Goal: Transaction & Acquisition: Purchase product/service

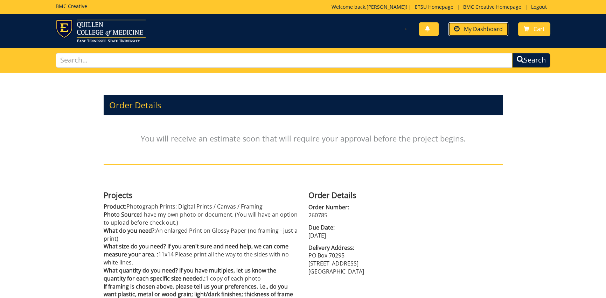
click at [478, 29] on span "My Dashboard" at bounding box center [483, 29] width 39 height 8
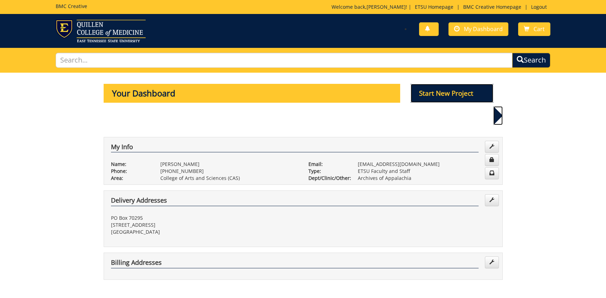
click at [457, 90] on p "Start New Project" at bounding box center [451, 93] width 83 height 19
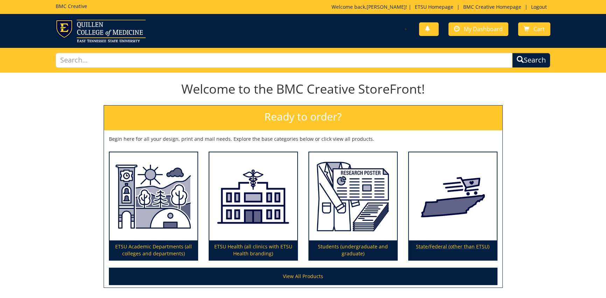
scroll to position [57, 0]
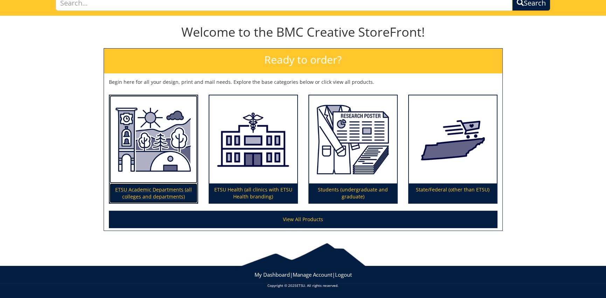
click at [156, 137] on img at bounding box center [154, 140] width 88 height 88
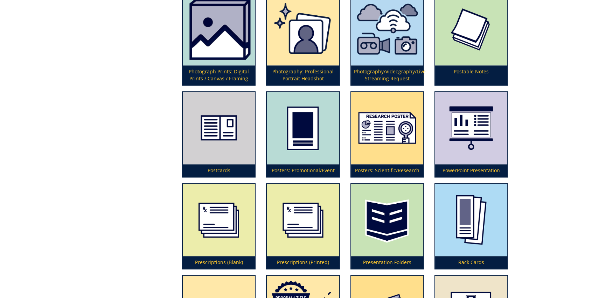
scroll to position [1644, 0]
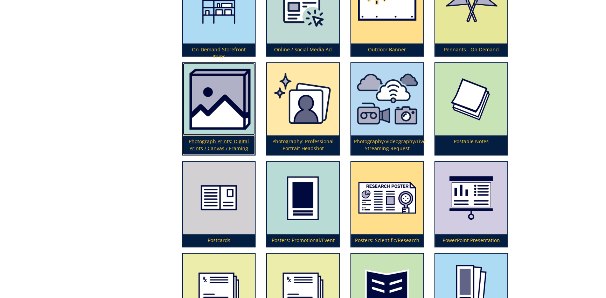
click at [218, 137] on p "Photograph Prints: Digital Prints / Canvas / Framing" at bounding box center [219, 145] width 72 height 20
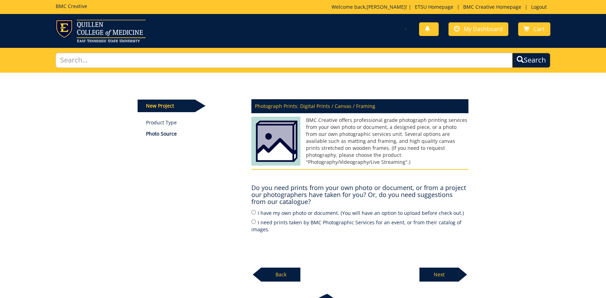
scroll to position [51, 0]
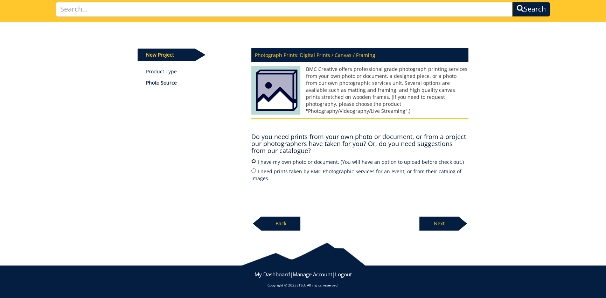
click at [255, 161] on input "I have my own photo or document. (You will have an option to upload before chec…" at bounding box center [253, 161] width 5 height 5
radio input "true"
click at [434, 224] on p "Next" at bounding box center [438, 224] width 39 height 14
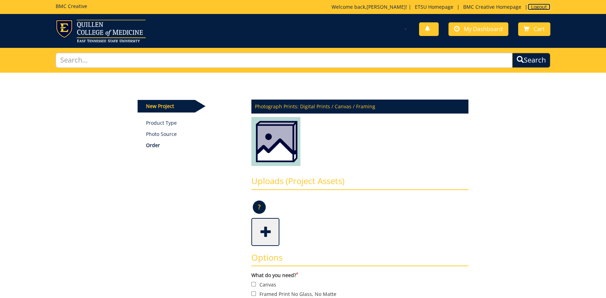
click at [539, 6] on link "Logout" at bounding box center [538, 6] width 23 height 7
